Goal: Task Accomplishment & Management: Use online tool/utility

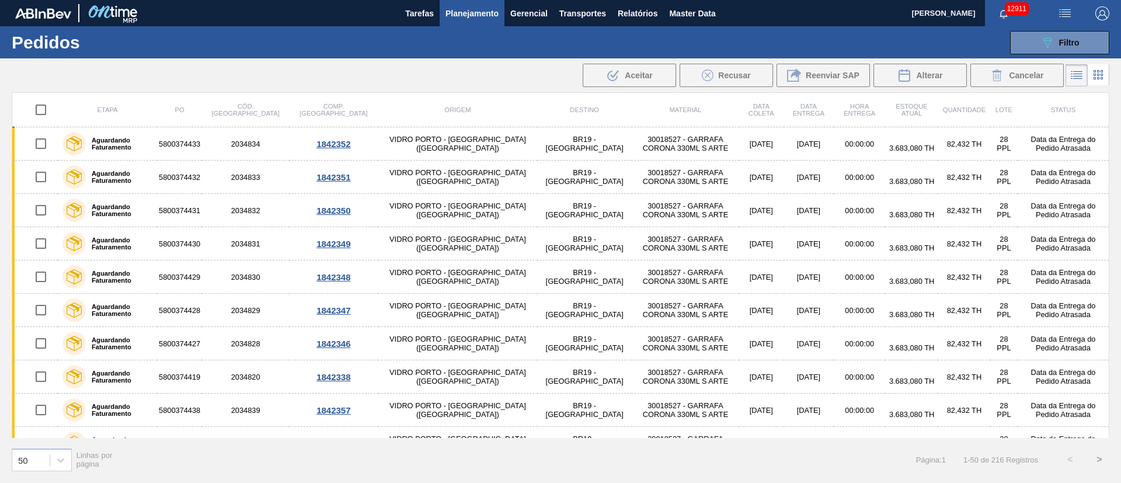
click at [1073, 8] on span "button" at bounding box center [1065, 13] width 28 height 14
click at [1051, 38] on li "Upload de Volumes" at bounding box center [1060, 41] width 101 height 21
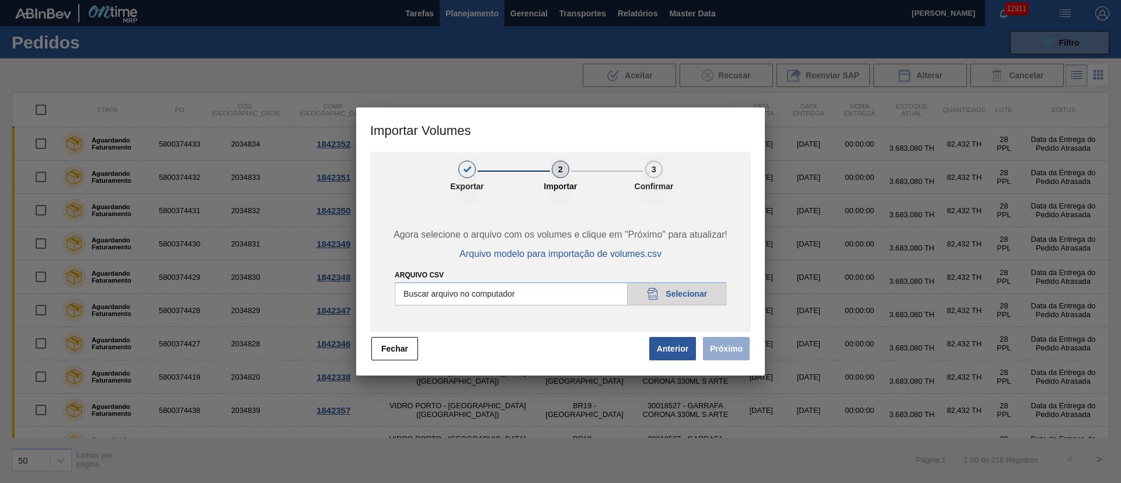
click at [668, 292] on input "Arquivo csv" at bounding box center [561, 293] width 332 height 23
type input "C:\fakepath\PedidoVolumeModeloImportacao (81).csv"
click at [726, 352] on button "Próximo" at bounding box center [726, 348] width 47 height 23
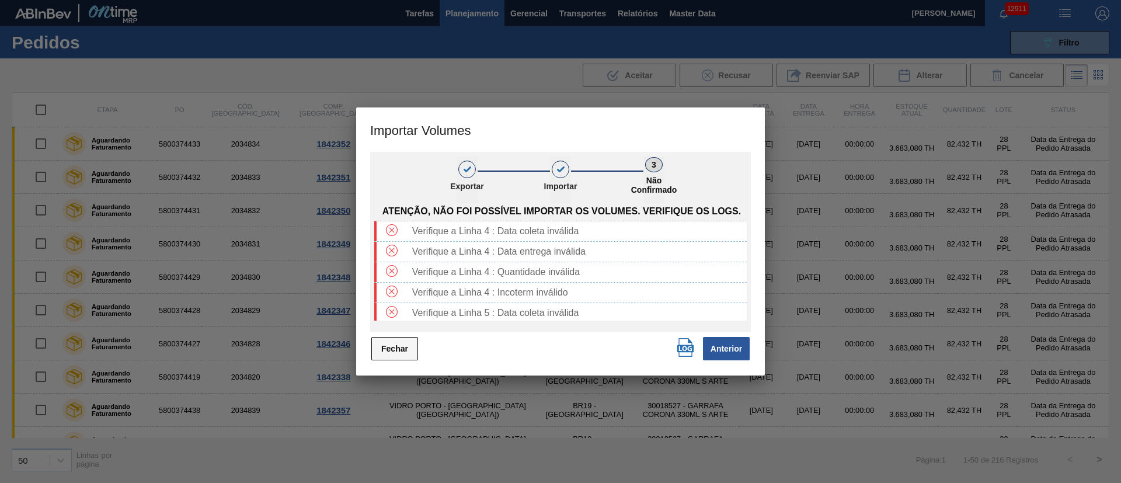
click at [390, 351] on button "Fechar" at bounding box center [394, 348] width 47 height 23
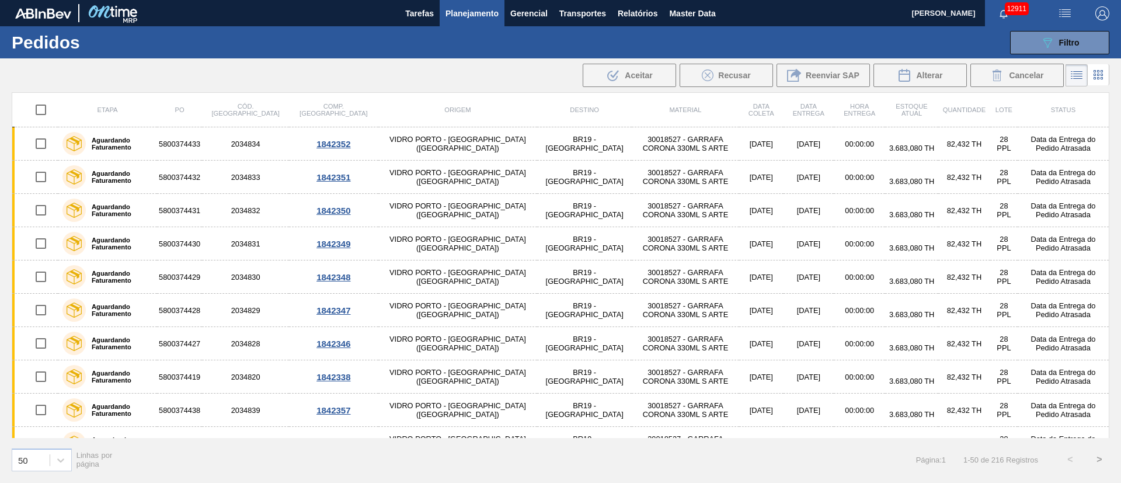
click at [1062, 14] on img "button" at bounding box center [1065, 13] width 14 height 14
click at [1049, 42] on li "Upload de Volumes" at bounding box center [1060, 41] width 101 height 21
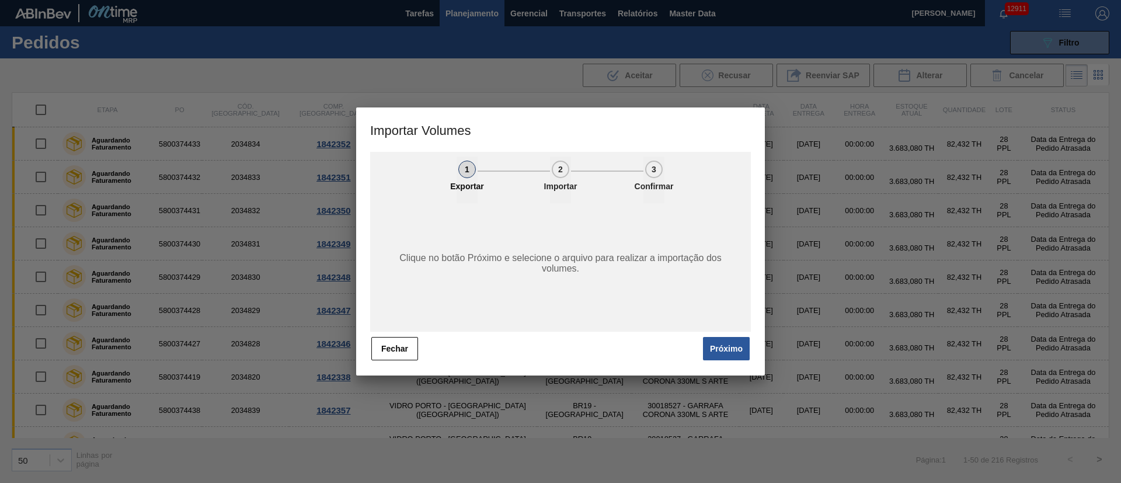
click at [715, 339] on button "Próximo" at bounding box center [726, 348] width 47 height 23
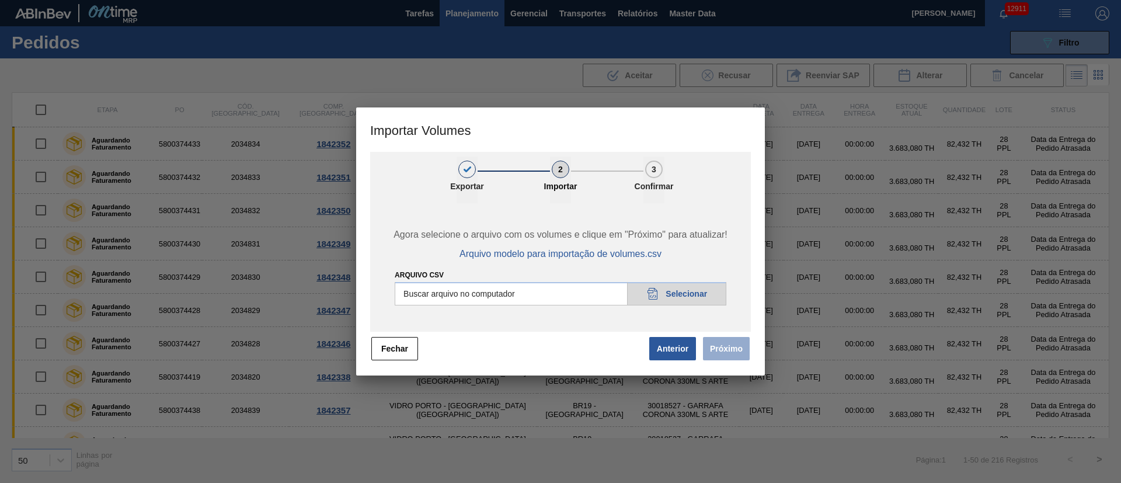
click at [678, 290] on input "Arquivo csv" at bounding box center [561, 293] width 332 height 23
type input "C:\fakepath\PedidoVolumeModeloImportacao (81).csv"
click at [726, 352] on button "Próximo" at bounding box center [726, 348] width 47 height 23
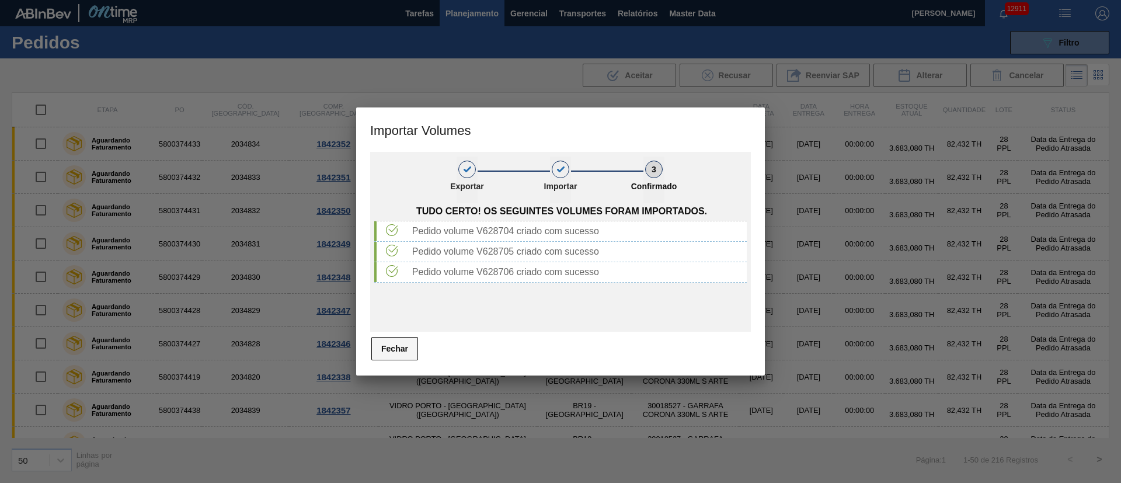
click at [400, 351] on button "Fechar" at bounding box center [394, 348] width 47 height 23
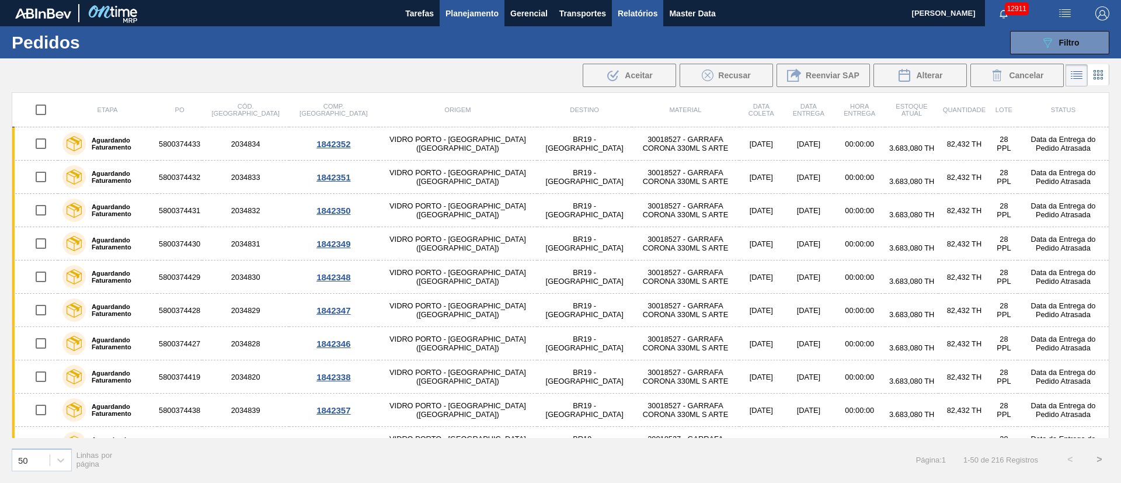
click at [644, 12] on span "Relatórios" at bounding box center [638, 13] width 40 height 14
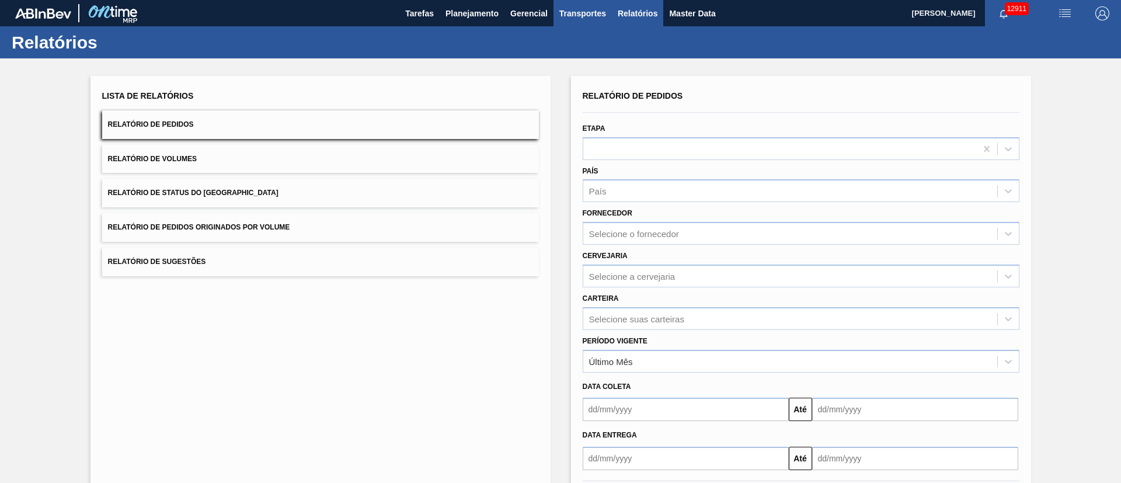
click at [565, 17] on span "Transportes" at bounding box center [582, 13] width 47 height 14
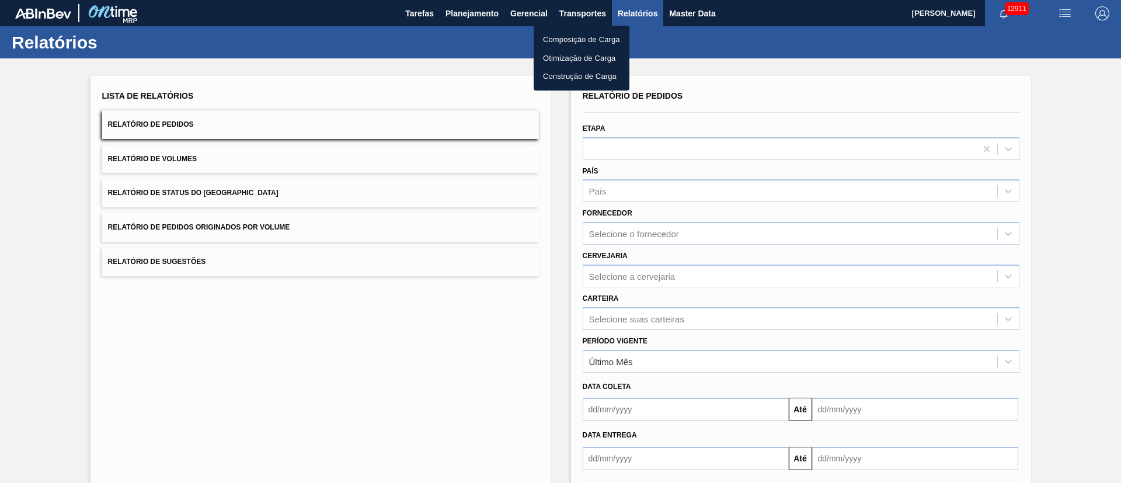
click at [576, 56] on li "Otimização de Carga" at bounding box center [581, 58] width 96 height 19
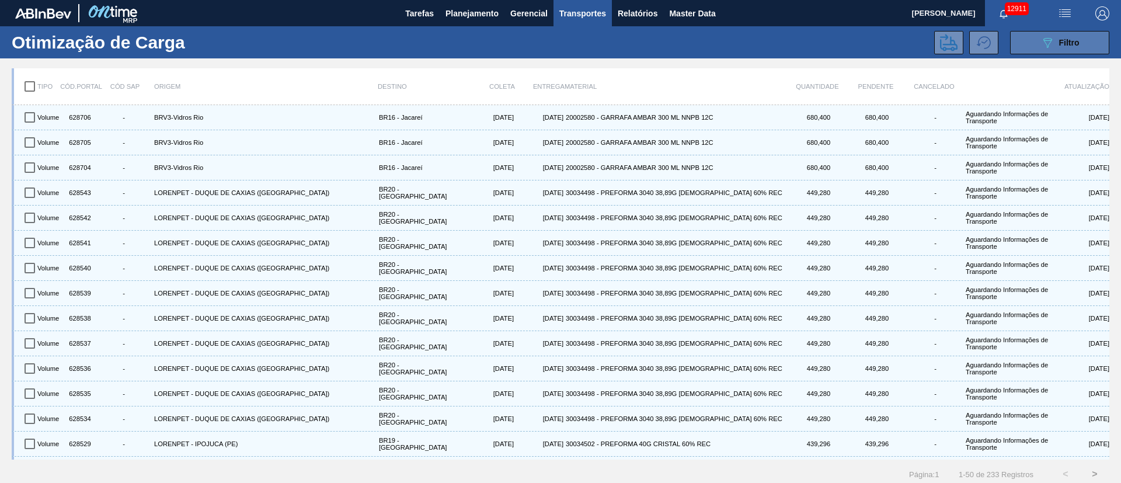
click at [1068, 46] on span "Filtro" at bounding box center [1069, 42] width 20 height 9
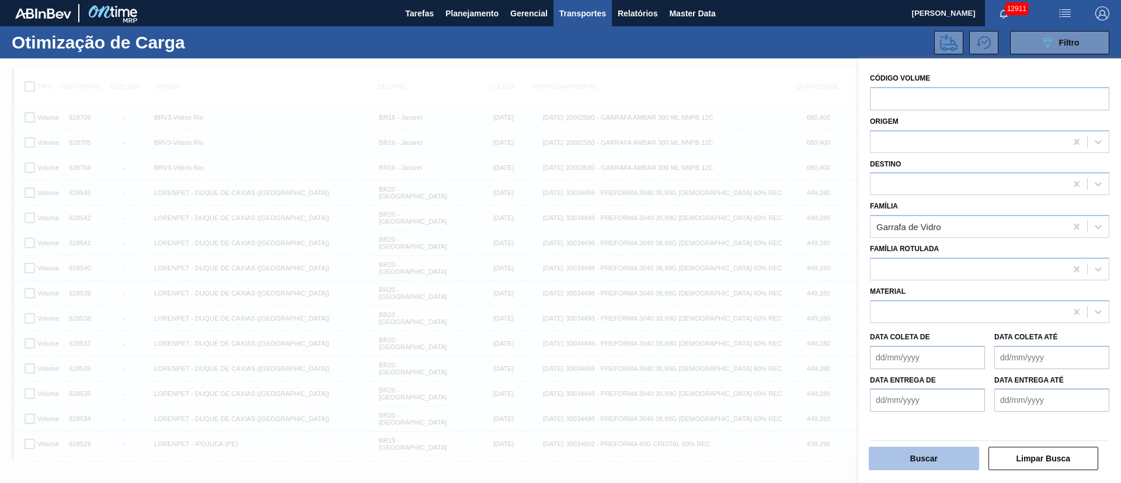
click at [922, 459] on button "Buscar" at bounding box center [924, 458] width 110 height 23
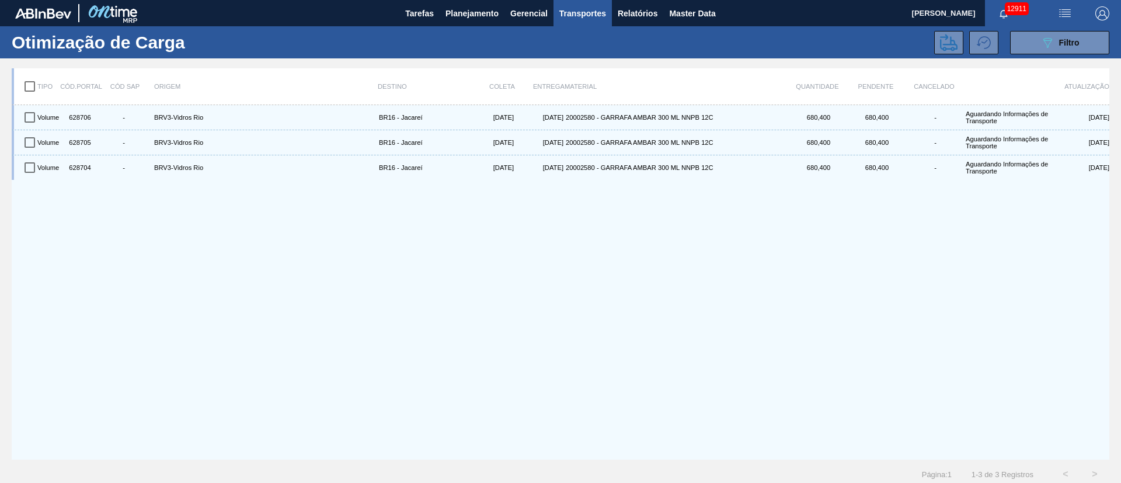
click at [37, 85] on input "checkbox" at bounding box center [30, 86] width 25 height 25
checkbox input "true"
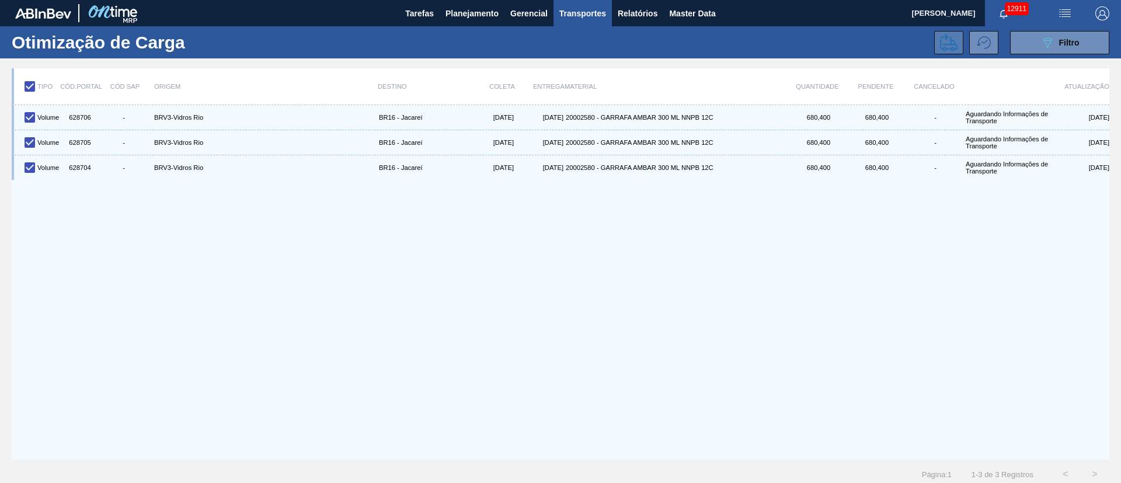
click at [944, 40] on icon at bounding box center [949, 43] width 18 height 18
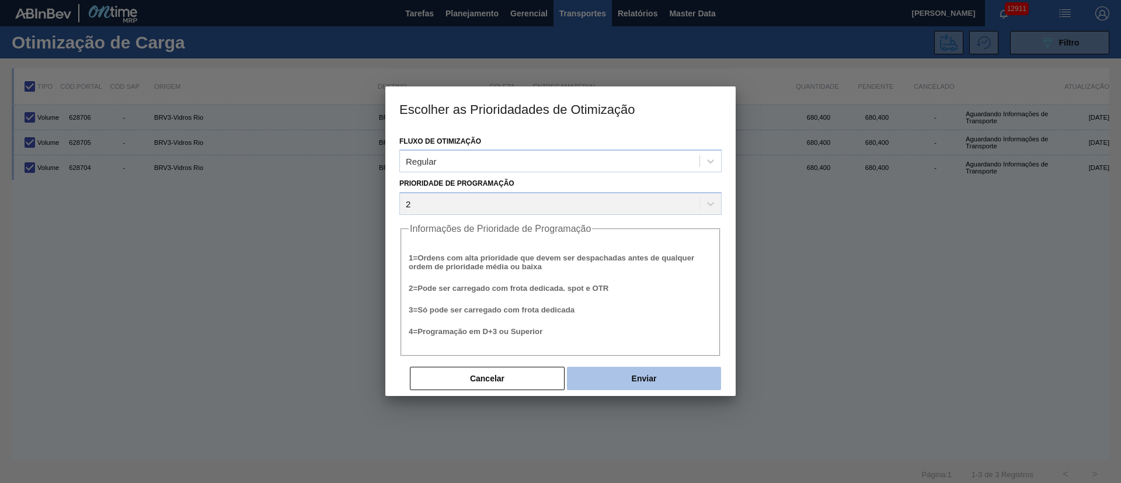
click at [627, 376] on button "Enviar" at bounding box center [644, 378] width 154 height 23
